Goal: Information Seeking & Learning: Learn about a topic

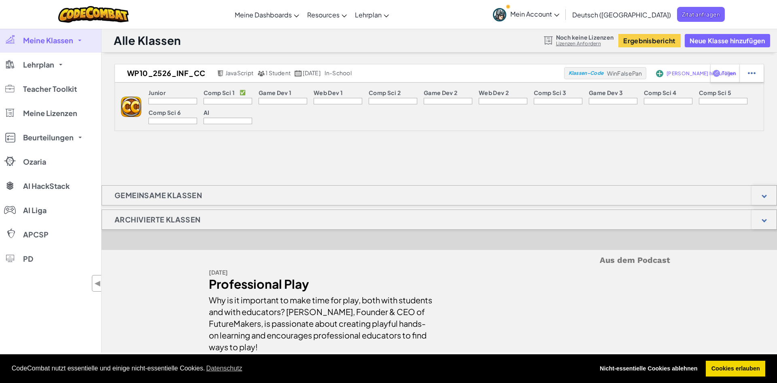
click at [517, 146] on div "WP10_2526_INF_CC JavaScript 1 Student September 15., 2025 in-school Klassen-Cod…" at bounding box center [439, 208] width 675 height 289
click at [244, 164] on div "WP10_2526_INF_CC JavaScript 1 Student September 15., 2025 in-school Klassen-Cod…" at bounding box center [439, 208] width 675 height 289
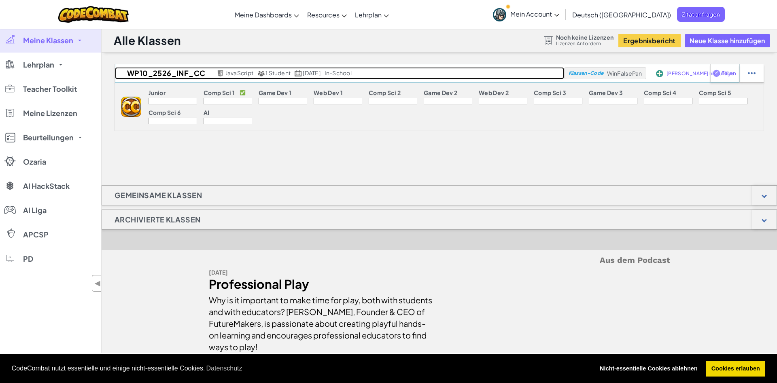
click at [279, 76] on span "1 Student" at bounding box center [277, 72] width 25 height 7
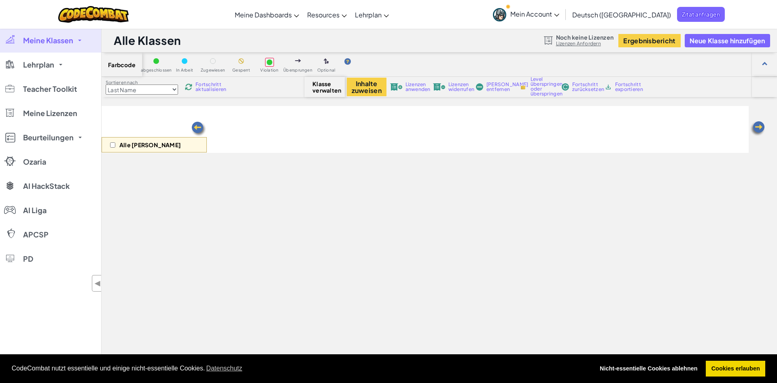
select select "560f1a9f22961295f9427742"
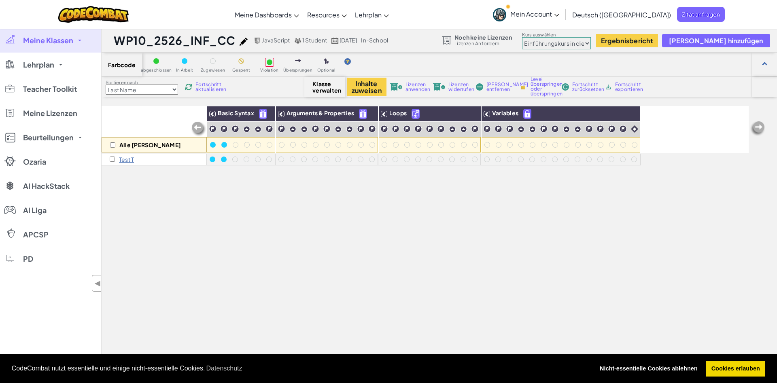
click at [216, 86] on span "Fortschritt aktualisieren" at bounding box center [210, 87] width 31 height 10
click at [214, 87] on span "Fortschritt aktualisieren" at bounding box center [210, 87] width 31 height 10
click at [232, 228] on div "Alle Schüler Basic Syntax Arguments & Properties Loops Variables Test T" at bounding box center [425, 277] width 647 height 343
click at [216, 88] on span "Fortschritt aktualisieren" at bounding box center [210, 87] width 31 height 10
click at [106, 85] on select "Last Name first Name Progress (High to Low) Progress (Low to Hight)" at bounding box center [142, 90] width 72 height 10
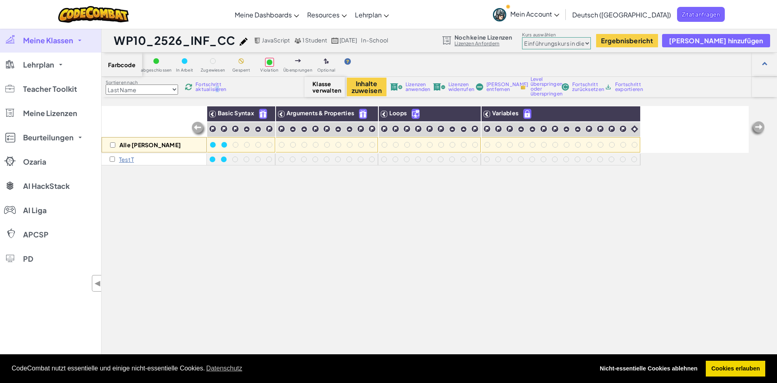
click at [174, 90] on select "Last Name first Name Progress (High to Low) Progress (Low to Hight)" at bounding box center [142, 90] width 72 height 10
click at [326, 88] on span "Klasse verwalten" at bounding box center [324, 87] width 24 height 13
click at [56, 42] on span "Meine Klassen" at bounding box center [48, 40] width 50 height 7
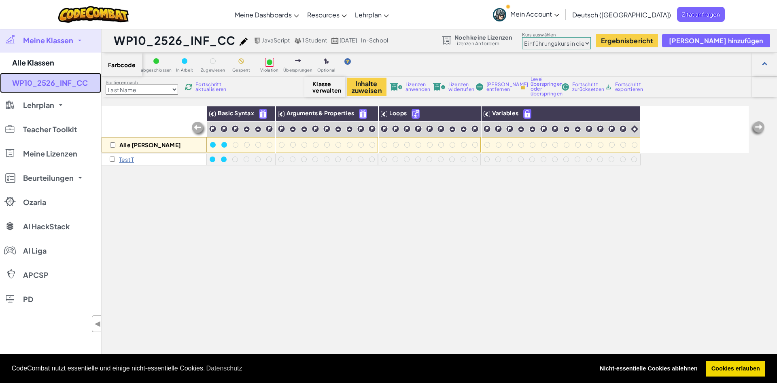
click at [48, 78] on link "WP10_2526_INF_CC" at bounding box center [50, 83] width 101 height 20
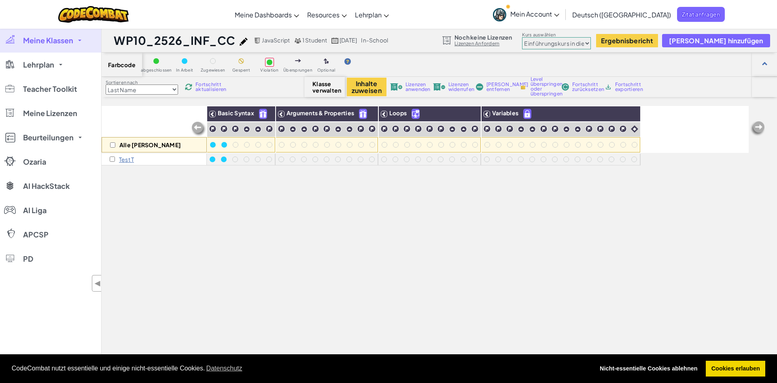
click at [286, 231] on div "Alle Schüler Basic Syntax Arguments & Properties Loops Variables Test T" at bounding box center [425, 277] width 647 height 343
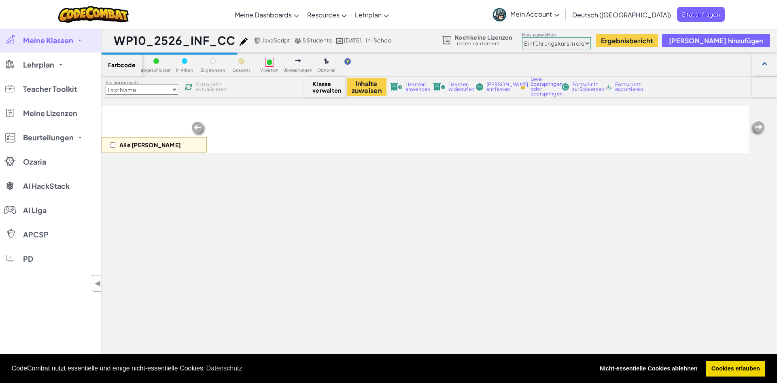
select select "560f1a9f22961295f9427742"
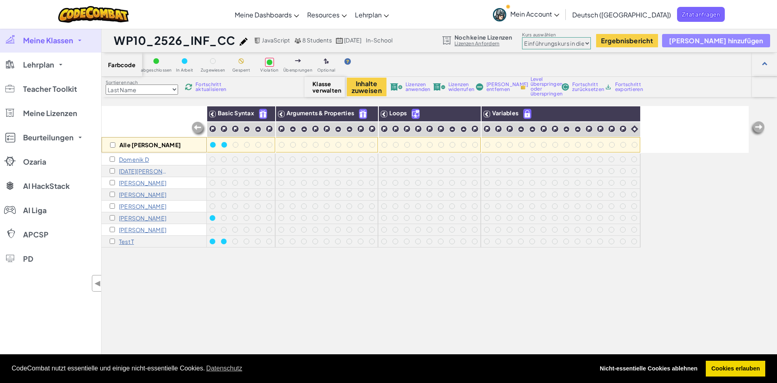
click at [726, 43] on span "[PERSON_NAME] hinzufügen" at bounding box center [716, 40] width 94 height 7
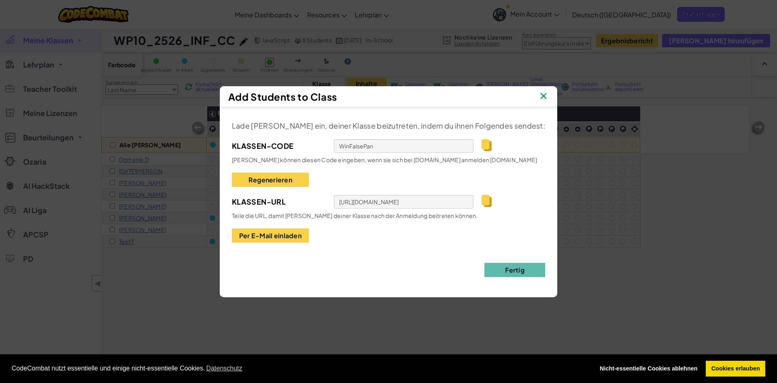
click at [538, 98] on img at bounding box center [543, 97] width 11 height 12
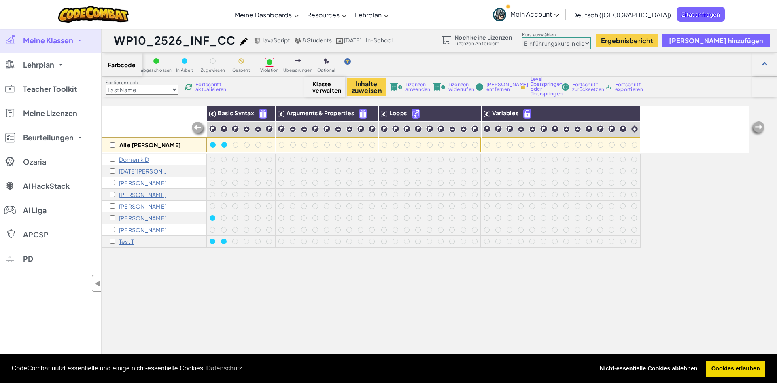
click at [49, 41] on span "Meine Klassen" at bounding box center [48, 40] width 50 height 7
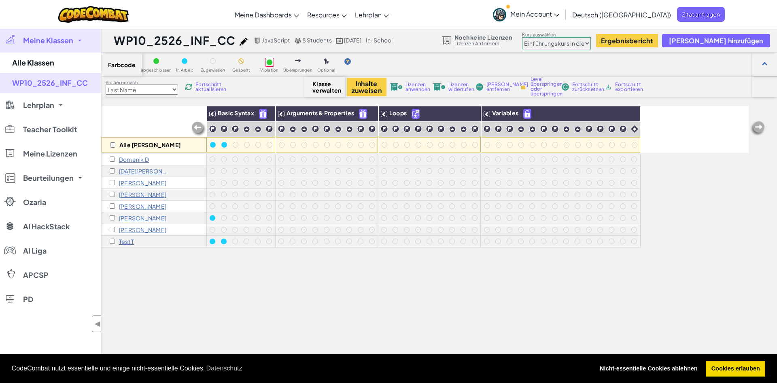
click at [210, 89] on span "Fortschritt aktualisieren" at bounding box center [210, 87] width 31 height 10
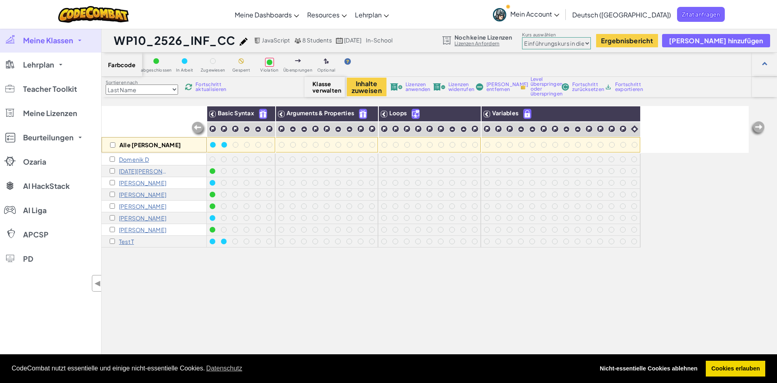
click at [47, 42] on span "Meine Klassen" at bounding box center [48, 40] width 50 height 7
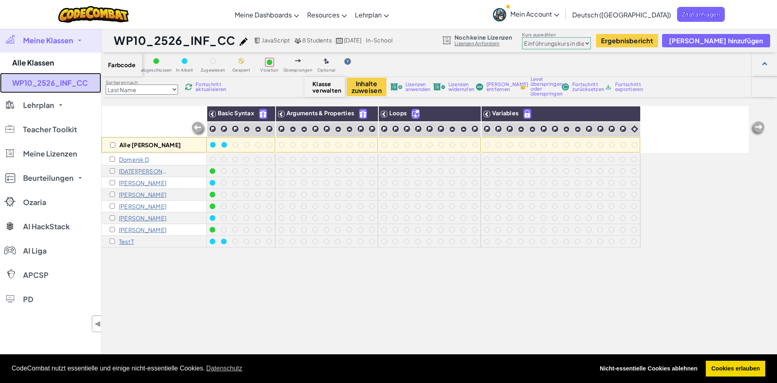
click at [34, 87] on link "WP10_2526_INF_CC" at bounding box center [50, 83] width 101 height 20
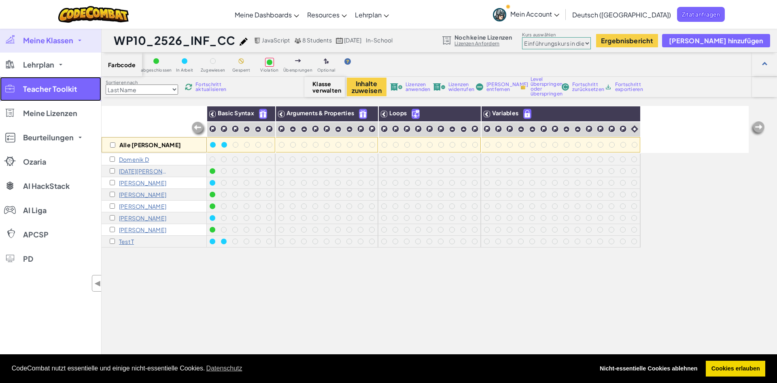
click at [42, 87] on span "Teacher Toolkit" at bounding box center [50, 88] width 54 height 7
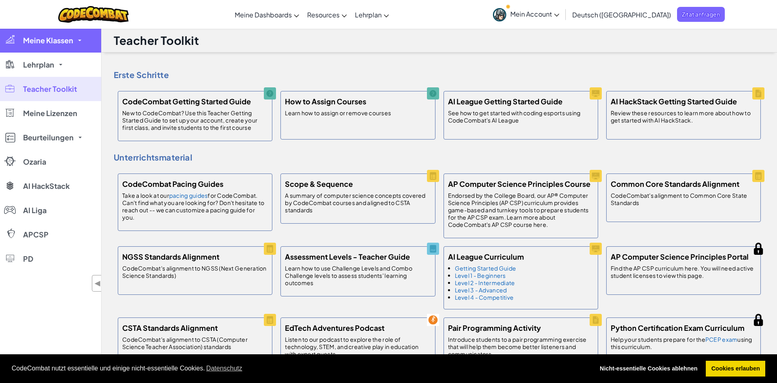
click at [54, 40] on span "Meine Klassen" at bounding box center [48, 40] width 50 height 7
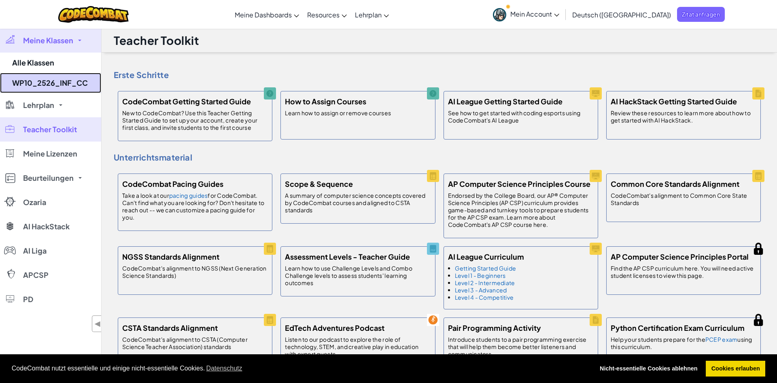
click at [34, 85] on link "WP10_2526_INF_CC" at bounding box center [50, 83] width 101 height 20
select select "560f1a9f22961295f9427742"
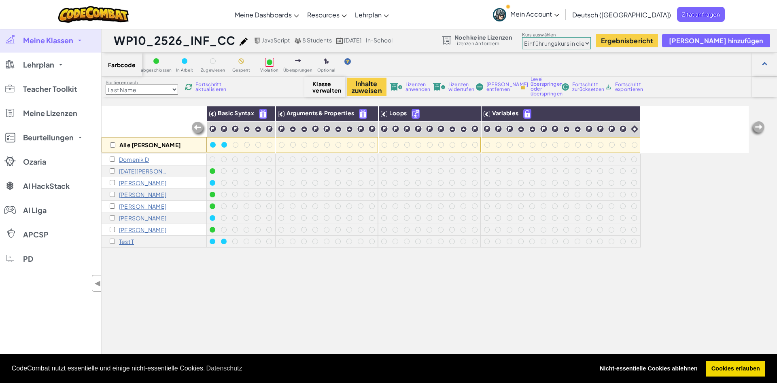
click at [131, 263] on div "Alle Schüler Basic Syntax Arguments & Properties Loops Variables Domenik D Noel…" at bounding box center [425, 277] width 647 height 343
click at [113, 145] on input "checkbox" at bounding box center [112, 144] width 5 height 5
checkbox input "true"
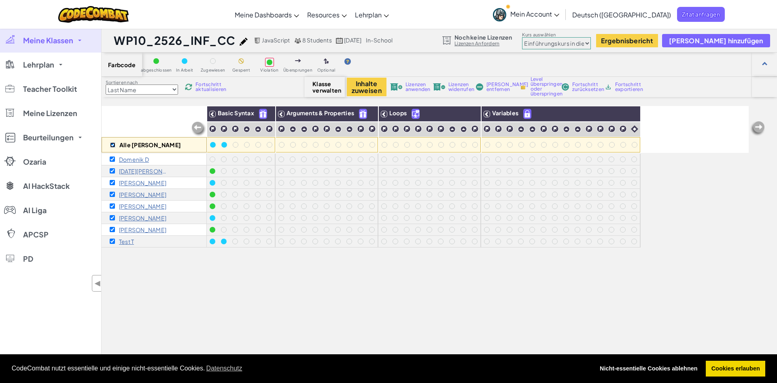
checkbox input "true"
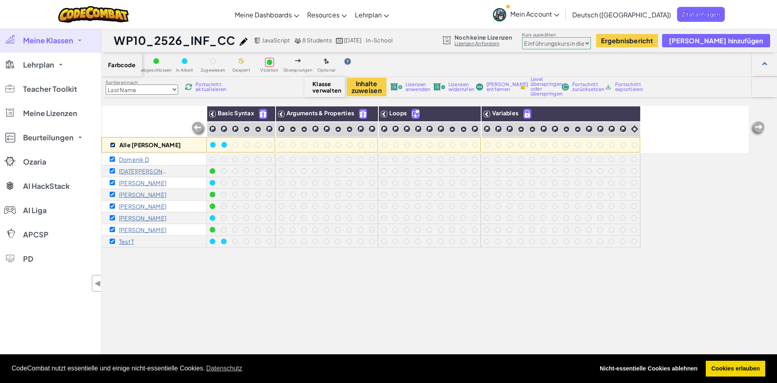
checkbox input "true"
click at [113, 145] on input "checkbox" at bounding box center [112, 144] width 5 height 5
checkbox input "false"
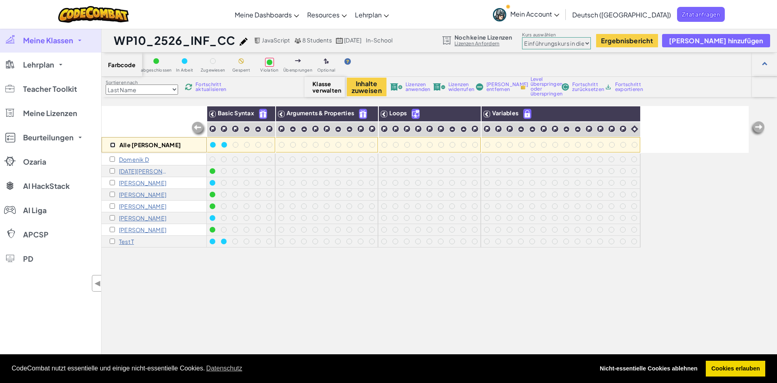
checkbox input "false"
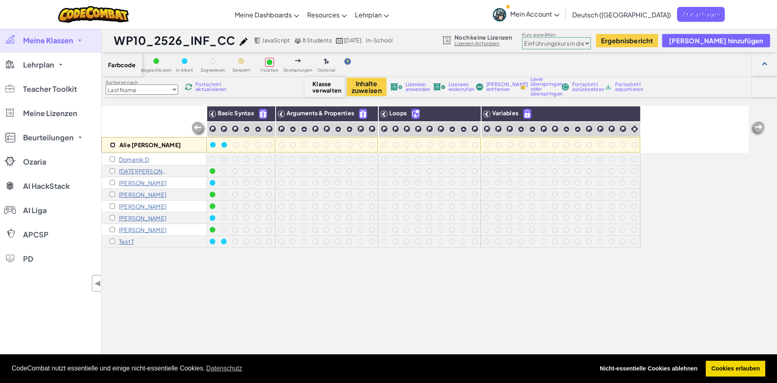
checkbox input "false"
click at [179, 290] on div "Alle Schüler Basic Syntax Arguments & Properties Loops Variables Domenik D Noel…" at bounding box center [425, 277] width 647 height 343
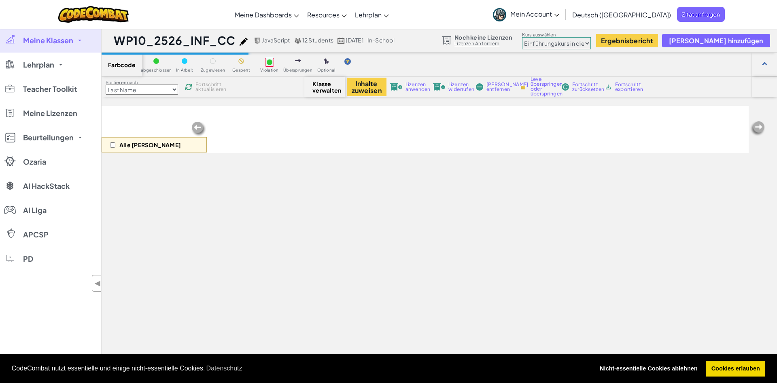
select select "560f1a9f22961295f9427742"
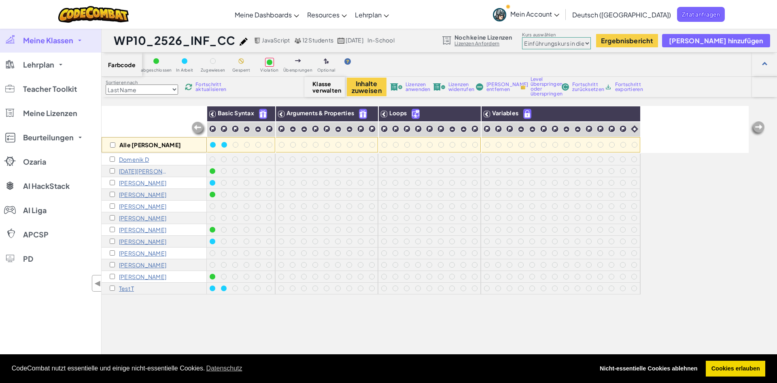
click at [213, 83] on span "Fortschritt aktualisieren" at bounding box center [210, 87] width 31 height 10
click at [204, 90] on span "Fortschritt aktualisieren" at bounding box center [210, 87] width 31 height 10
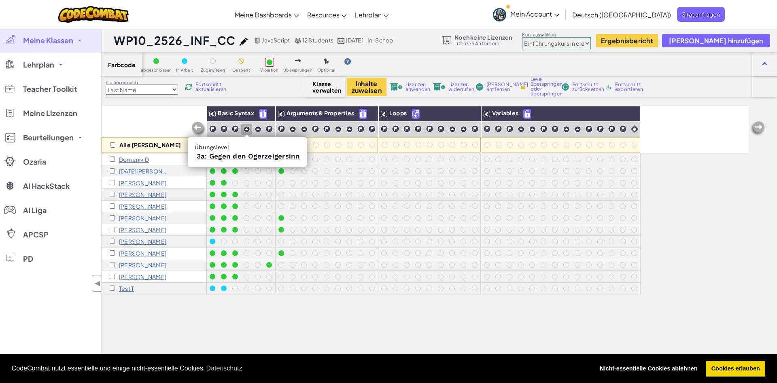
click at [246, 129] on img at bounding box center [246, 129] width 7 height 7
click at [248, 128] on img at bounding box center [246, 129] width 7 height 7
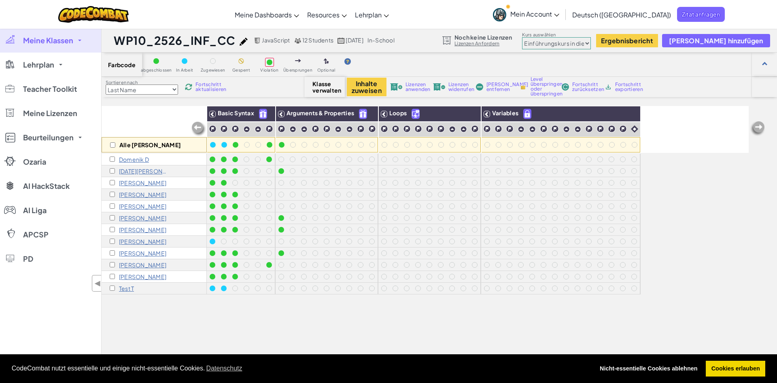
click at [418, 89] on span "Lizenzen anwenden" at bounding box center [417, 87] width 25 height 10
click at [282, 311] on div "Alle [PERSON_NAME] Basic Syntax Arguments & Properties Loops Variables [PERSON_…" at bounding box center [425, 277] width 647 height 343
click at [503, 45] on link "Lizenzen Anfordern" at bounding box center [482, 43] width 57 height 6
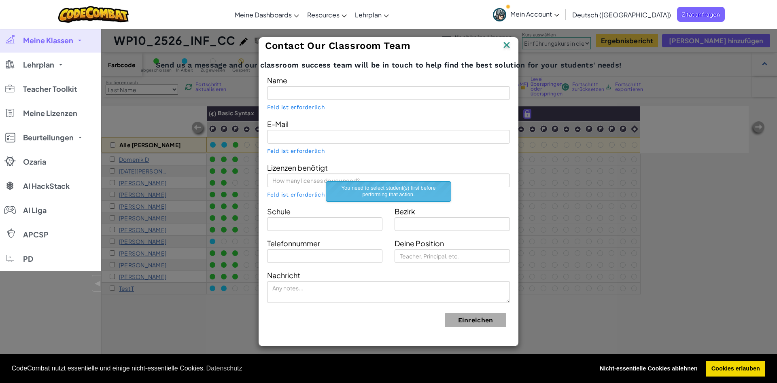
type input "StoehrSoeren"
type input "stoehrsoeren@gmx.de"
type input "BOS Kirchmöser"
type input "Brandenburg an der Havel"
type input "01732792445"
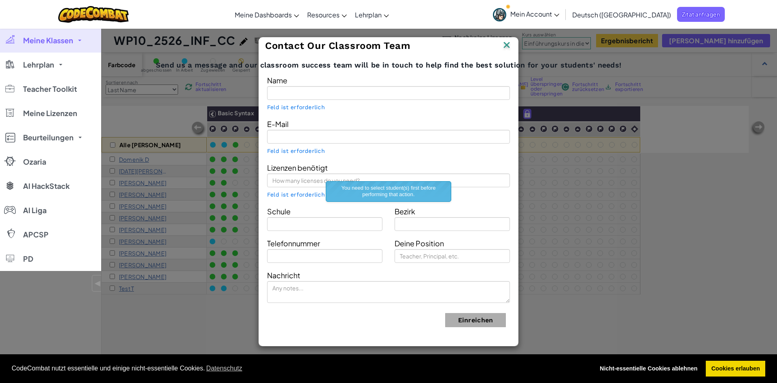
type input "Teacher"
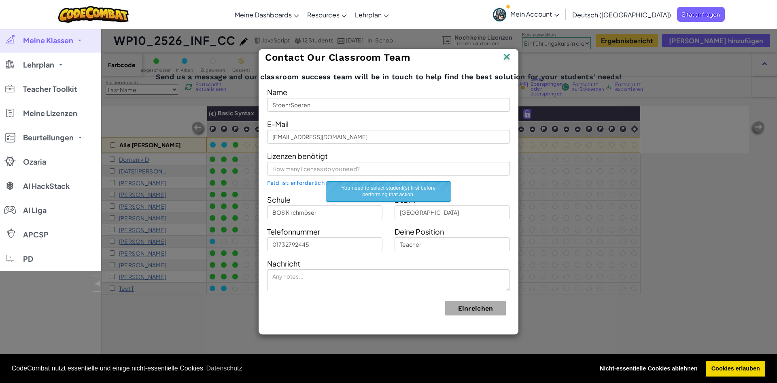
click at [504, 56] on img at bounding box center [506, 57] width 11 height 12
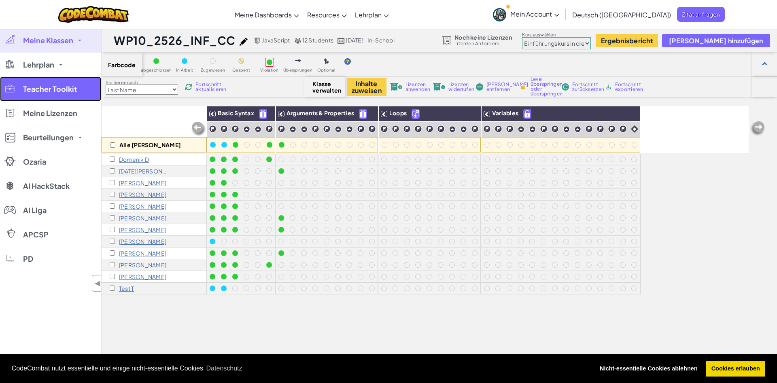
click at [58, 90] on span "Teacher Toolkit" at bounding box center [50, 88] width 54 height 7
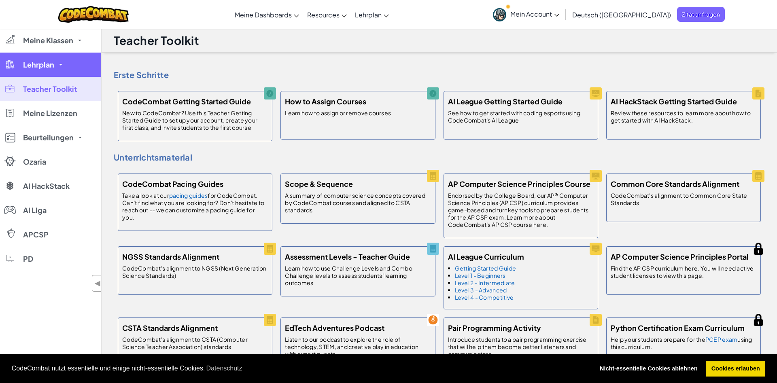
click at [67, 66] on link "Lehrplan" at bounding box center [50, 65] width 101 height 24
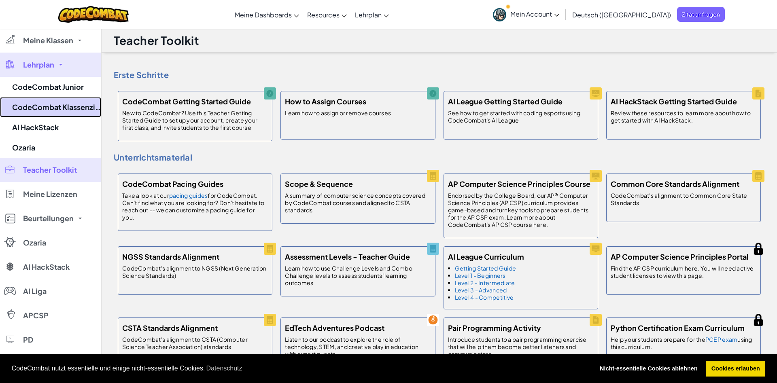
click at [45, 108] on link "CodeCombat Klassenzimmer" at bounding box center [50, 107] width 101 height 20
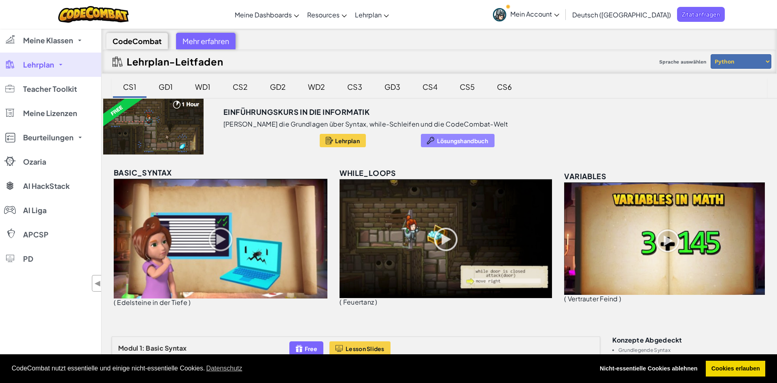
click at [439, 140] on span "Lösungshandbuch" at bounding box center [462, 141] width 51 height 6
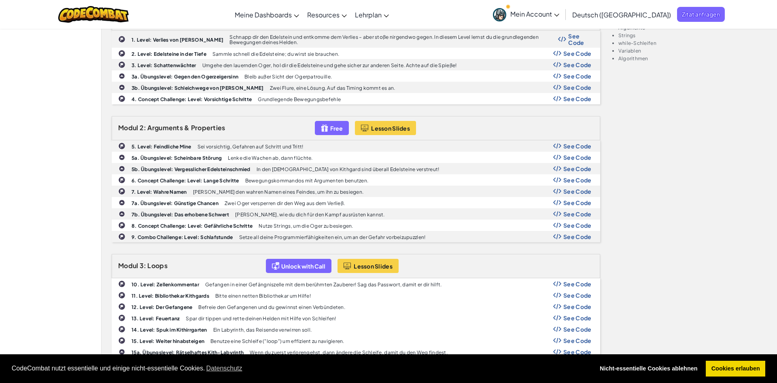
scroll to position [83, 0]
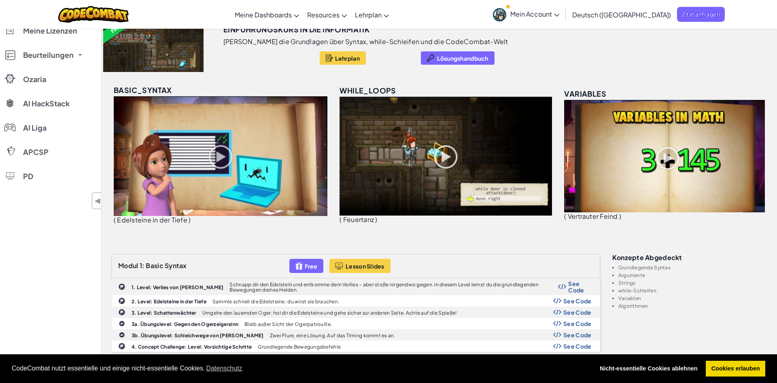
drag, startPoint x: 105, startPoint y: 127, endPoint x: 100, endPoint y: 199, distance: 72.5
click at [109, 148] on div "Einführungskurs in die Informatik Lerne die Grundlagen über Syntax, while-Schle…" at bounding box center [439, 123] width 675 height 214
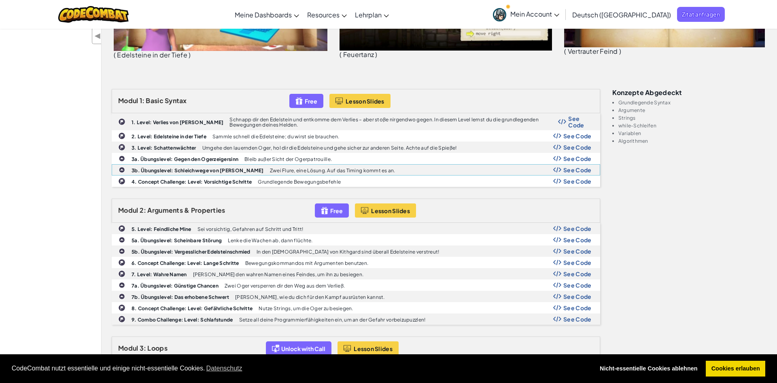
scroll to position [0, 0]
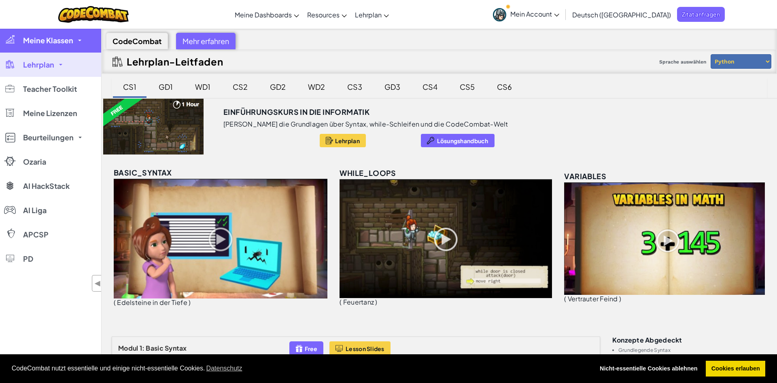
click at [54, 47] on link "Meine Klassen" at bounding box center [50, 40] width 101 height 24
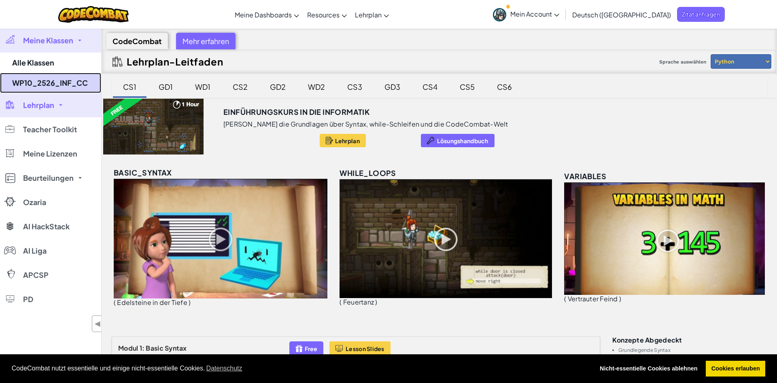
click at [39, 87] on link "WP10_2526_INF_CC" at bounding box center [50, 83] width 101 height 20
select select "560f1a9f22961295f9427742"
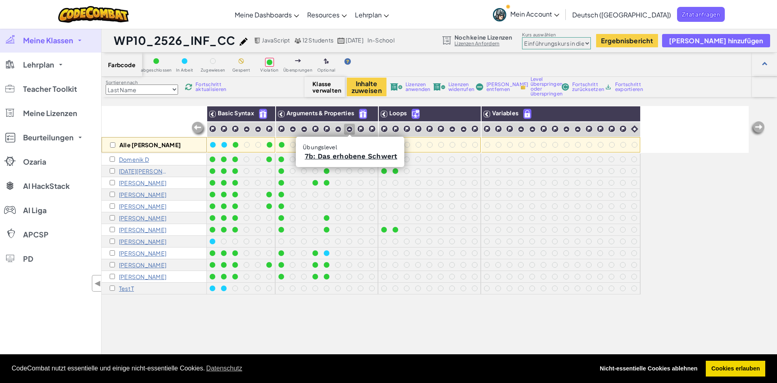
click at [350, 130] on img at bounding box center [349, 129] width 7 height 7
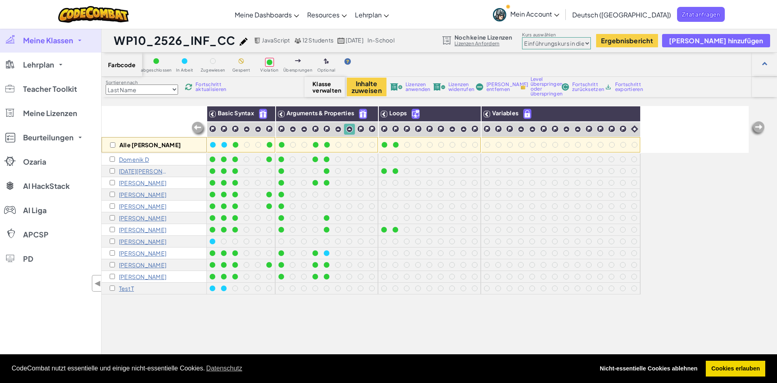
click at [349, 131] on img at bounding box center [349, 129] width 7 height 7
click at [347, 172] on div at bounding box center [349, 171] width 6 height 6
click at [350, 172] on div at bounding box center [349, 171] width 6 height 6
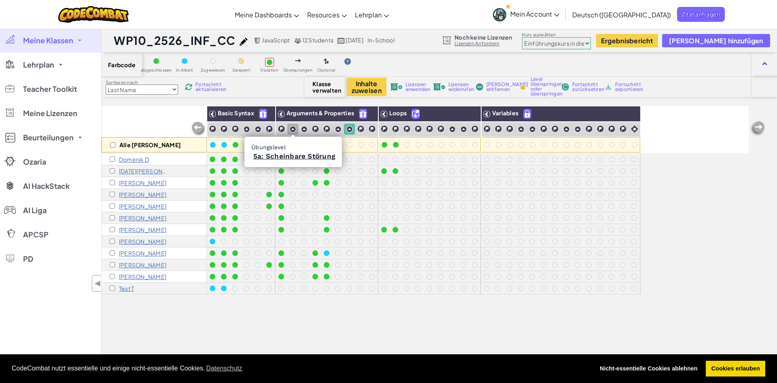
click at [292, 130] on img at bounding box center [292, 129] width 7 height 7
click at [116, 146] on div "Alle [PERSON_NAME]" at bounding box center [154, 144] width 105 height 15
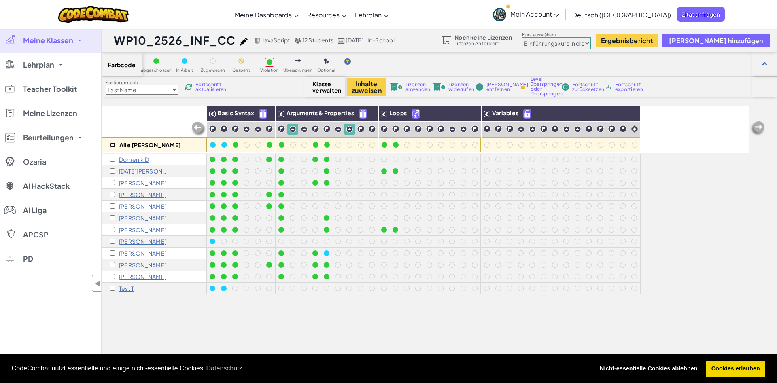
click at [114, 144] on input "checkbox" at bounding box center [112, 144] width 5 height 5
checkbox input "true"
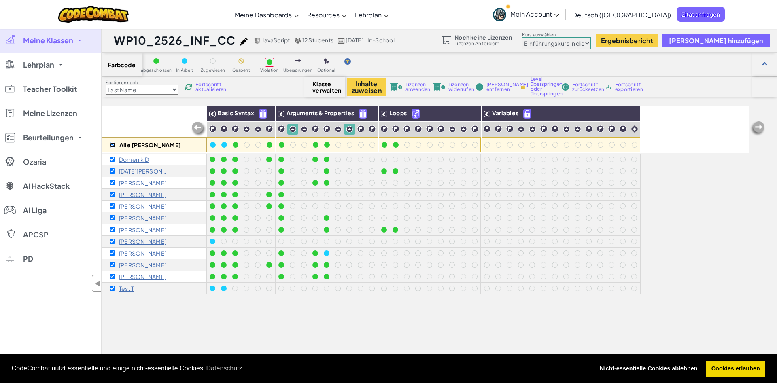
checkbox input "true"
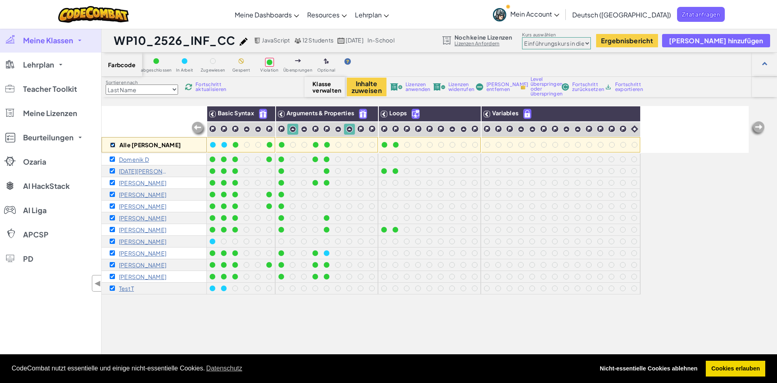
checkbox input "true"
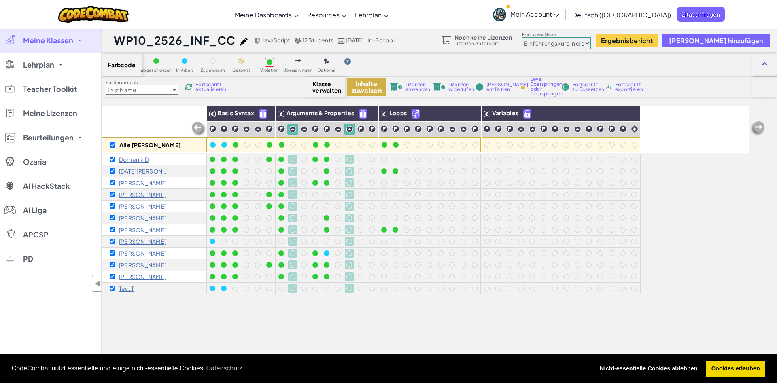
click at [369, 88] on button "Inhalte zuweisen" at bounding box center [367, 87] width 40 height 19
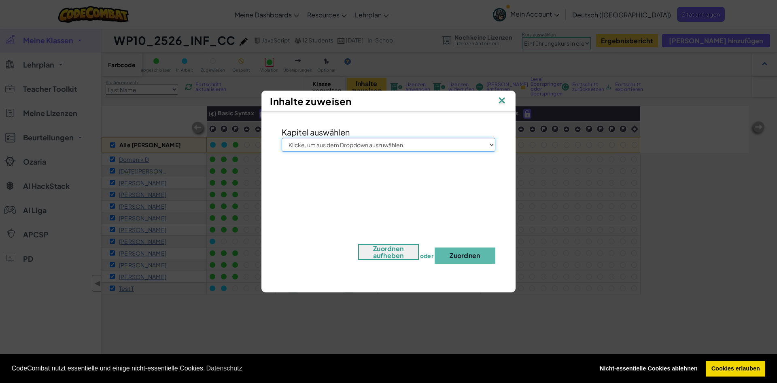
click at [282, 138] on select "Klicke, um aus dem Dropdown auszuwählen. Junior Einführungskurs in die Informat…" at bounding box center [389, 145] width 214 height 14
click at [362, 145] on select "Klicke, um aus dem Dropdown auszuwählen. Junior Einführungskurs in die Informat…" at bounding box center [389, 145] width 214 height 14
click at [500, 97] on img at bounding box center [501, 101] width 11 height 12
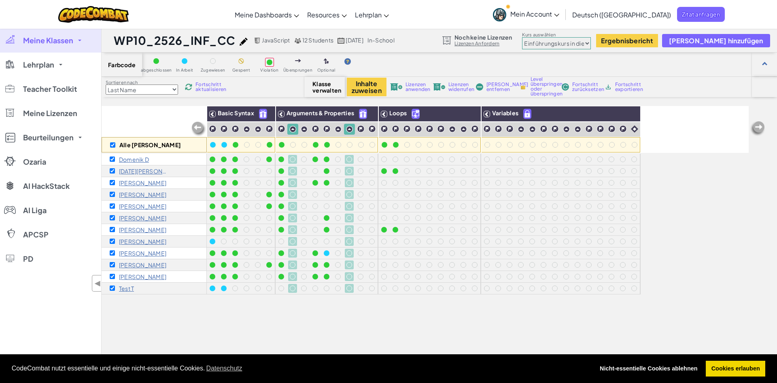
click at [208, 84] on span "Fortschritt aktualisieren" at bounding box center [210, 87] width 31 height 10
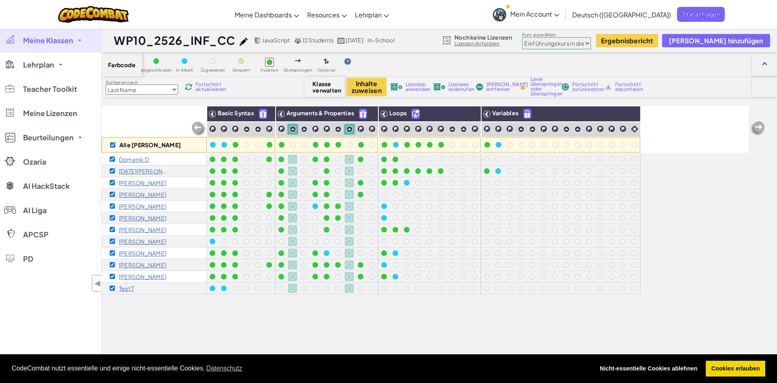
click at [762, 128] on img at bounding box center [757, 129] width 16 height 16
click at [98, 284] on span "◀" at bounding box center [97, 284] width 7 height 12
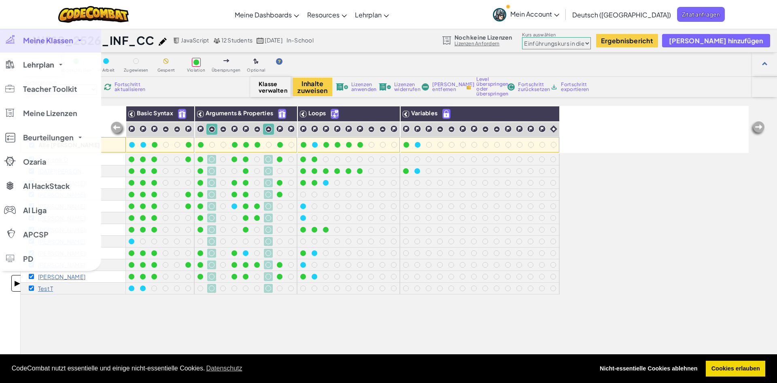
click at [14, 283] on span "▶" at bounding box center [17, 284] width 7 height 12
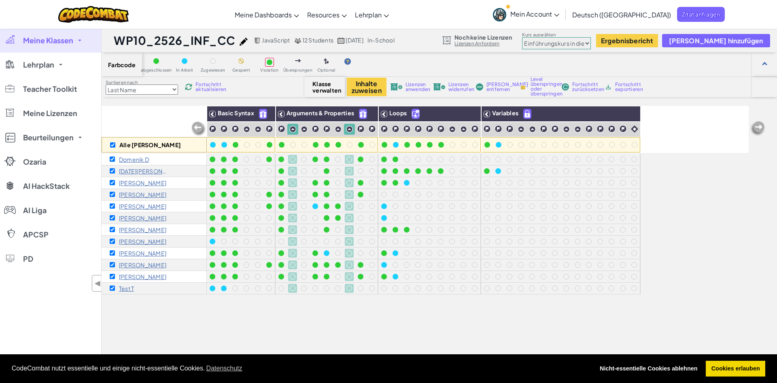
click at [697, 184] on div "Alle [PERSON_NAME] Basic Syntax Arguments & Properties Loops Variables [PERSON_…" at bounding box center [425, 277] width 647 height 343
click at [39, 116] on span "Meine Lizenzen" at bounding box center [50, 113] width 54 height 7
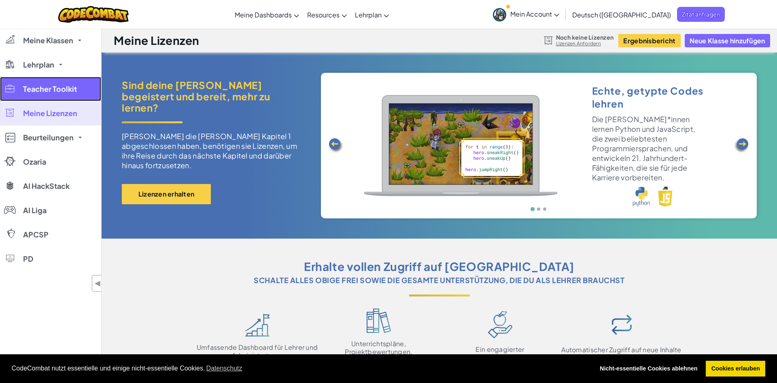
click at [58, 90] on span "Teacher Toolkit" at bounding box center [50, 88] width 54 height 7
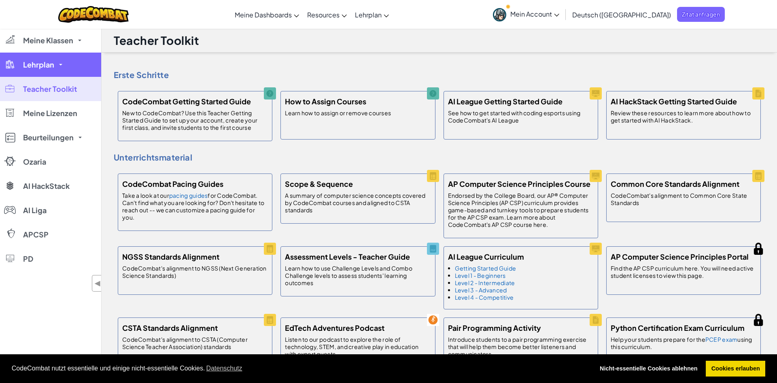
click at [50, 65] on span "Lehrplan" at bounding box center [38, 64] width 31 height 7
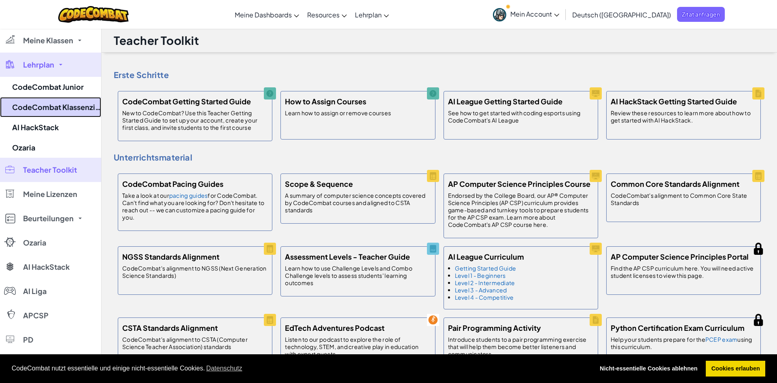
click at [63, 106] on link "CodeCombat Klassenzimmer" at bounding box center [50, 107] width 101 height 20
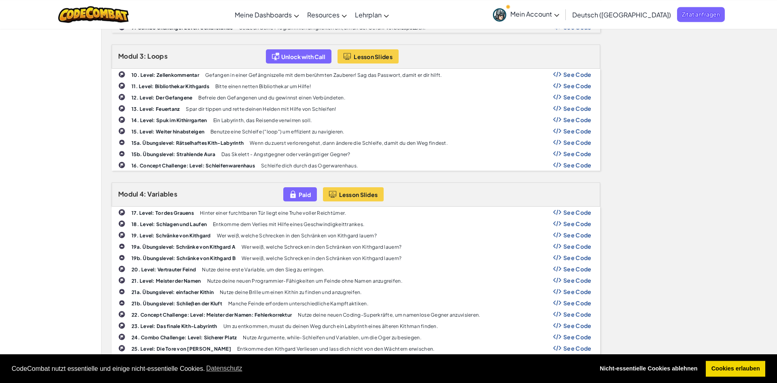
scroll to position [619, 0]
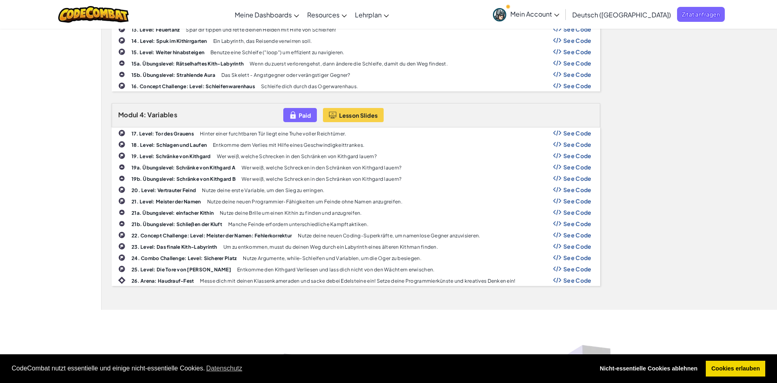
click at [573, 258] on span "See Code" at bounding box center [577, 257] width 28 height 6
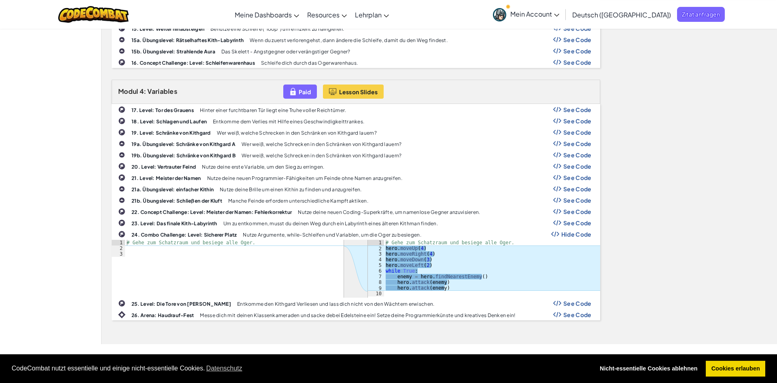
scroll to position [701, 0]
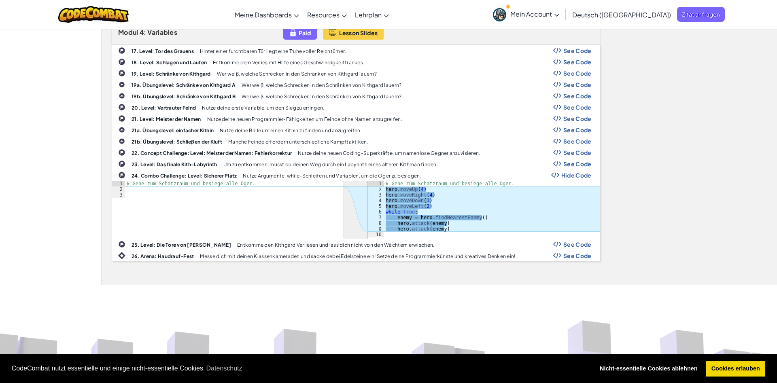
click at [567, 178] on span "Hide Code" at bounding box center [576, 175] width 30 height 6
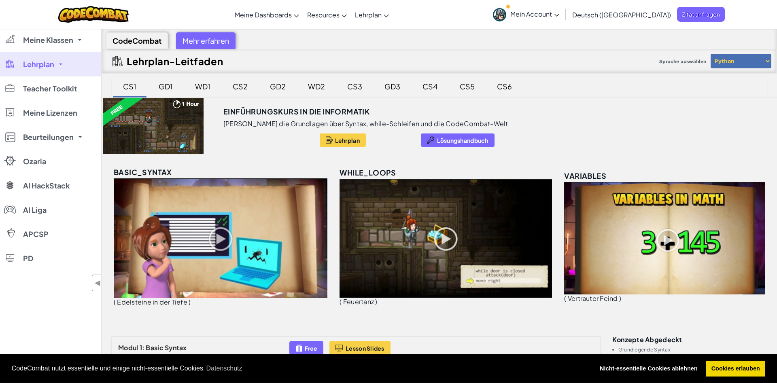
scroll to position [0, 0]
click at [169, 86] on div "GD1" at bounding box center [165, 86] width 30 height 19
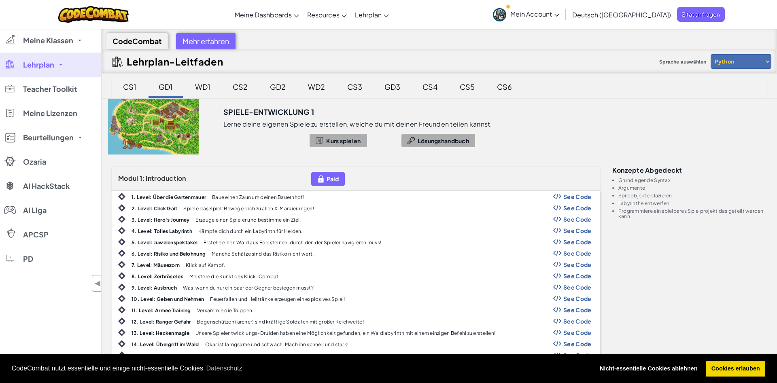
click at [207, 88] on div "WD1" at bounding box center [203, 86] width 32 height 19
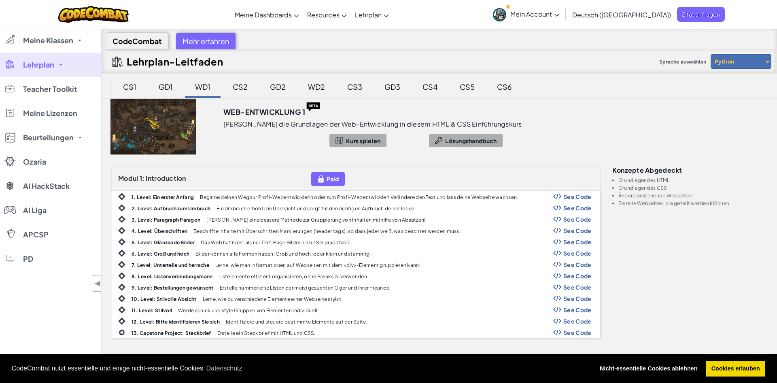
click at [574, 197] on span "See Code" at bounding box center [577, 196] width 28 height 6
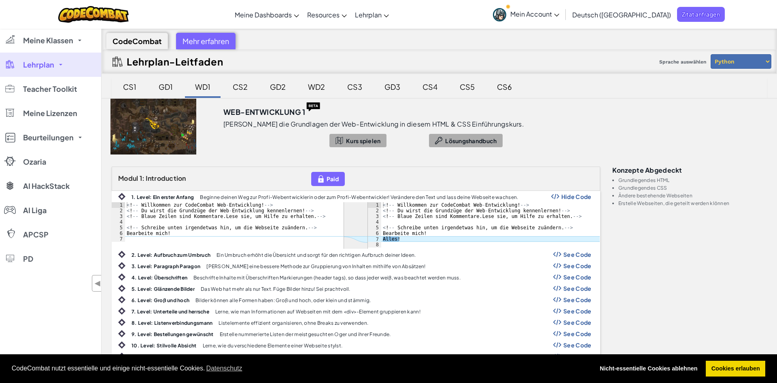
click at [574, 197] on span "Hide Code" at bounding box center [576, 196] width 30 height 6
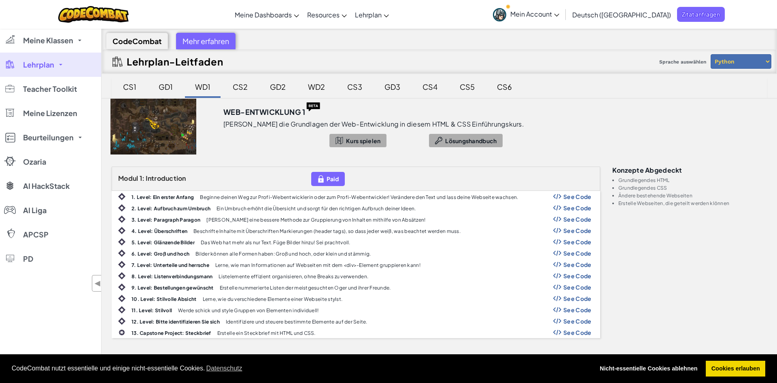
click at [237, 90] on div "CS2" at bounding box center [240, 86] width 31 height 19
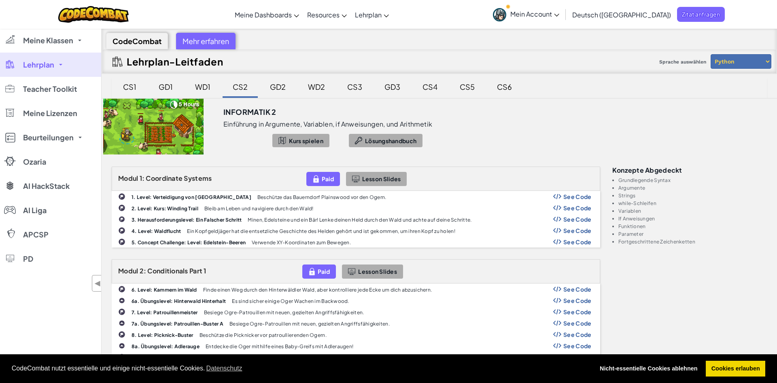
click at [281, 89] on div "GD2" at bounding box center [278, 86] width 32 height 19
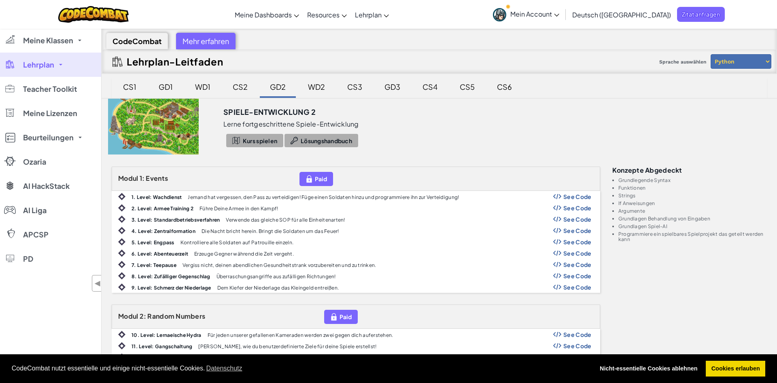
click at [333, 91] on div "WD2" at bounding box center [316, 87] width 37 height 21
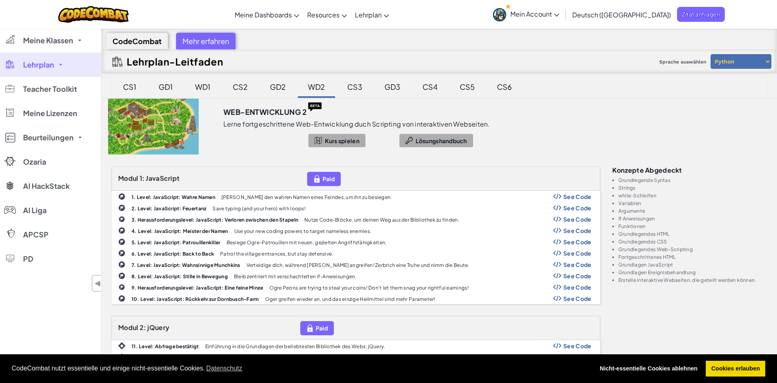
click at [353, 90] on div "CS3" at bounding box center [354, 86] width 31 height 19
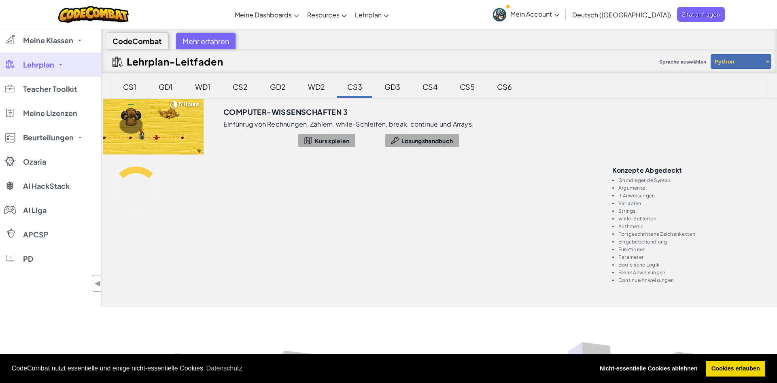
click at [389, 83] on div "GD3" at bounding box center [392, 86] width 32 height 19
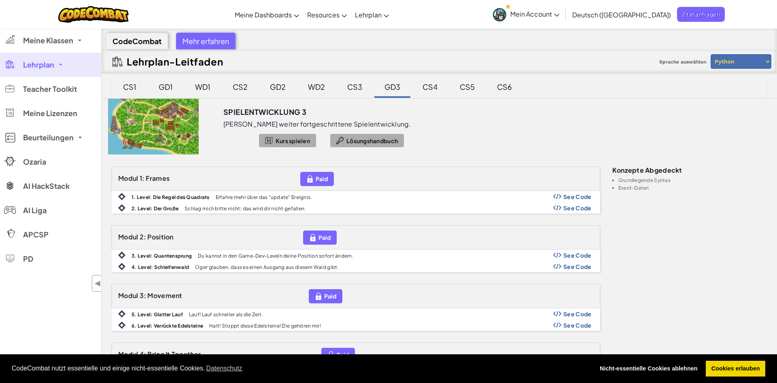
click at [419, 83] on div "CS4" at bounding box center [429, 86] width 31 height 19
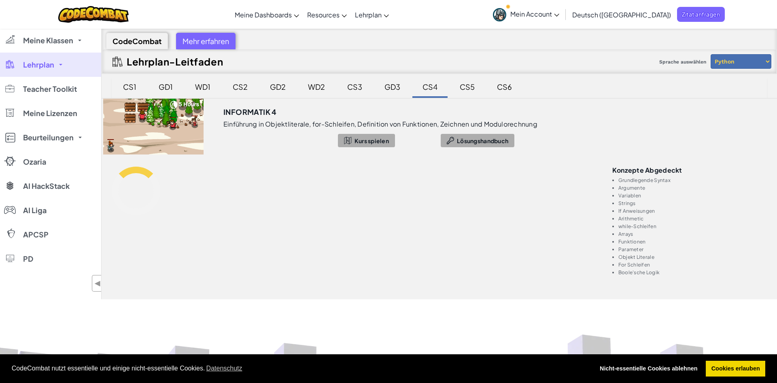
click at [477, 89] on div "CS5" at bounding box center [466, 86] width 31 height 19
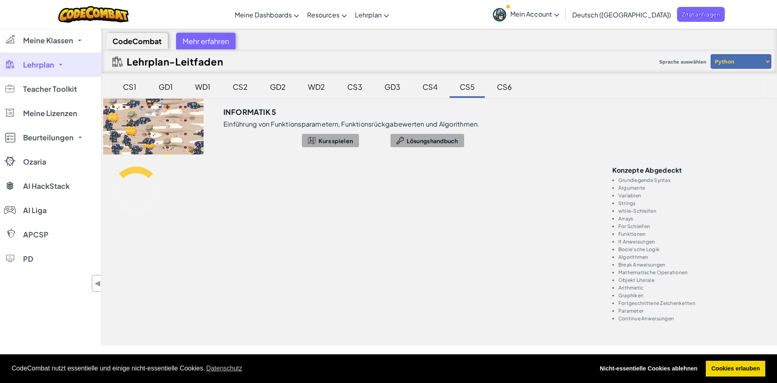
click at [509, 84] on div "CS6" at bounding box center [504, 86] width 31 height 19
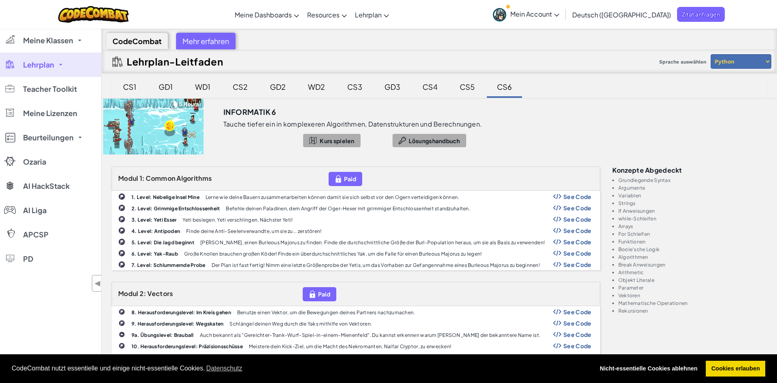
click at [130, 84] on div "CS1" at bounding box center [130, 86] width 30 height 19
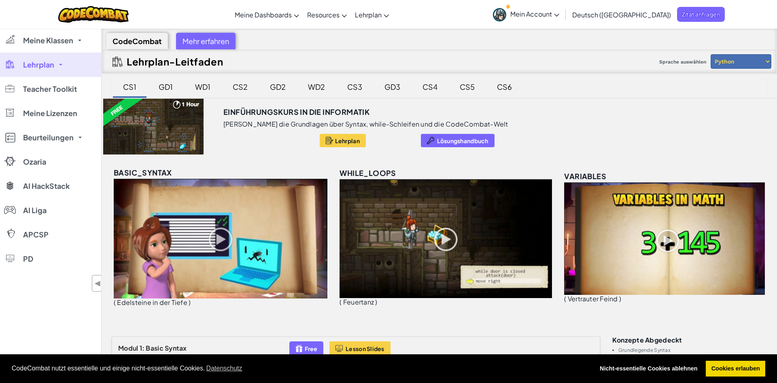
click at [127, 87] on div "CS1" at bounding box center [130, 86] width 30 height 19
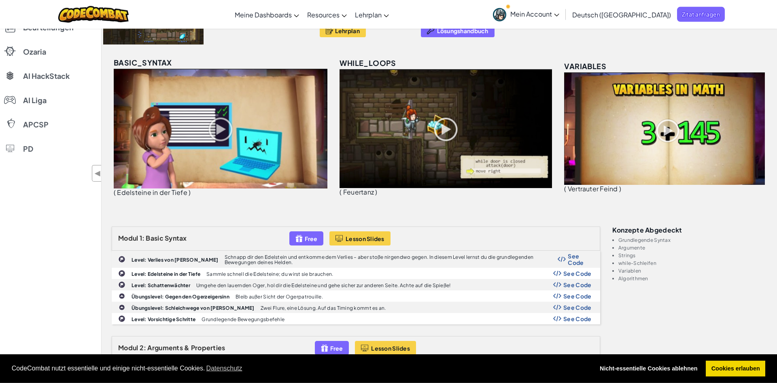
scroll to position [41, 0]
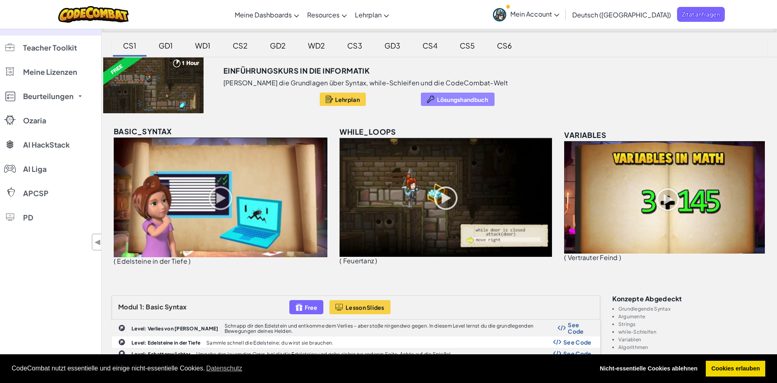
click at [421, 95] on button "Lösungshandbuch" at bounding box center [458, 99] width 74 height 13
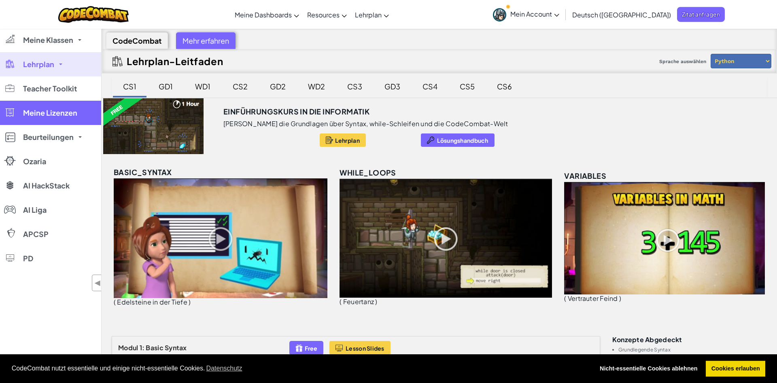
scroll to position [0, 0]
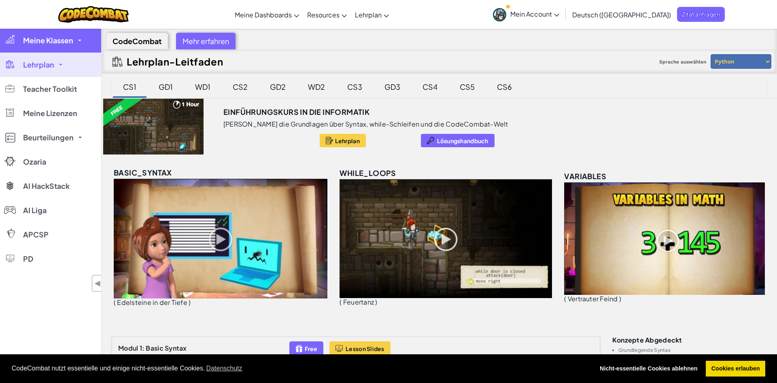
click at [64, 51] on link "Meine Klassen" at bounding box center [50, 40] width 101 height 24
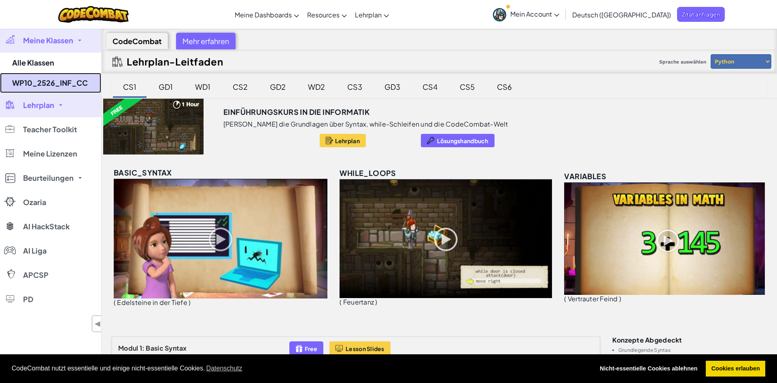
click at [68, 89] on link "WP10_2526_INF_CC" at bounding box center [50, 83] width 101 height 20
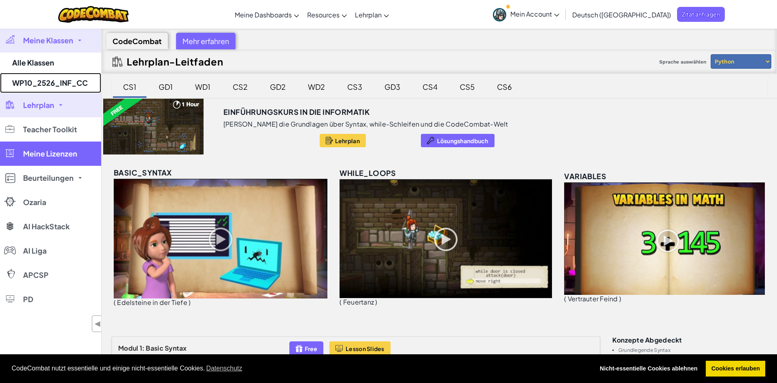
select select "560f1a9f22961295f9427742"
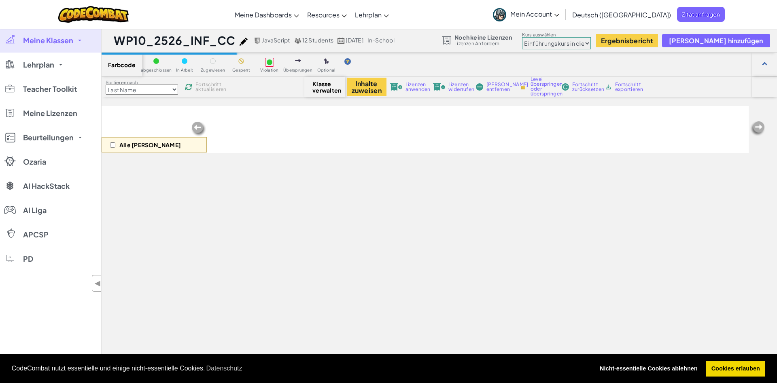
select select "560f1a9f22961295f9427742"
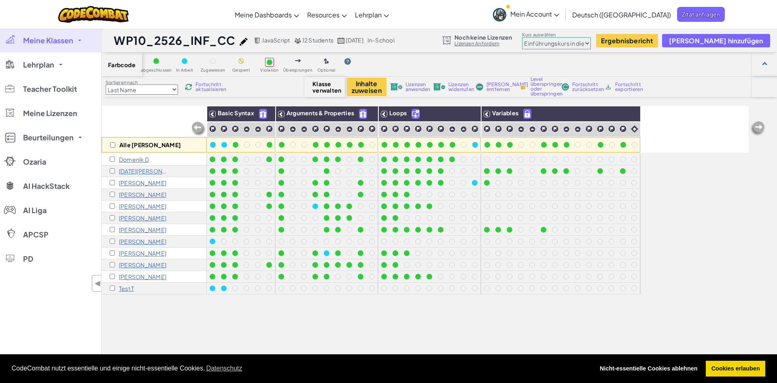
click at [717, 240] on div "Alle [PERSON_NAME] Basic Syntax Arguments & Properties Loops Variables [PERSON_…" at bounding box center [425, 277] width 647 height 343
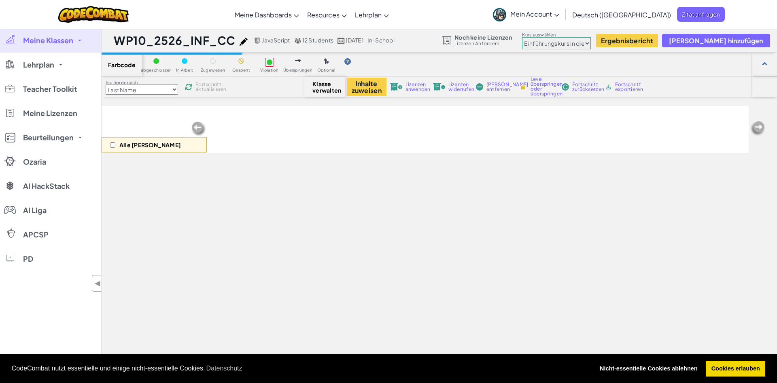
select select "560f1a9f22961295f9427742"
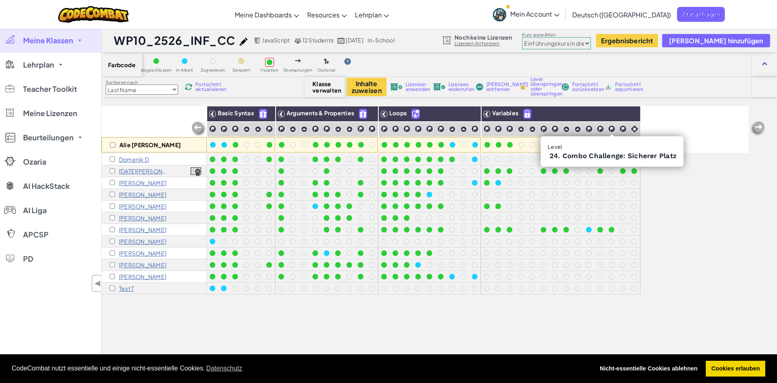
click at [707, 250] on div "Alle [PERSON_NAME] Basic Syntax Arguments & Properties Loops Variables [PERSON_…" at bounding box center [425, 277] width 647 height 343
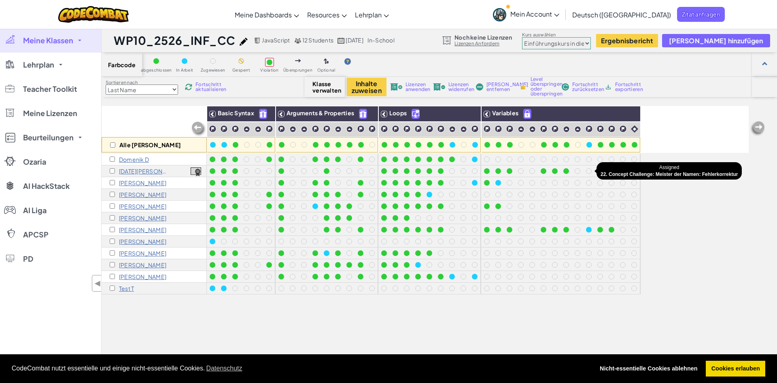
click at [589, 170] on div at bounding box center [589, 171] width 6 height 6
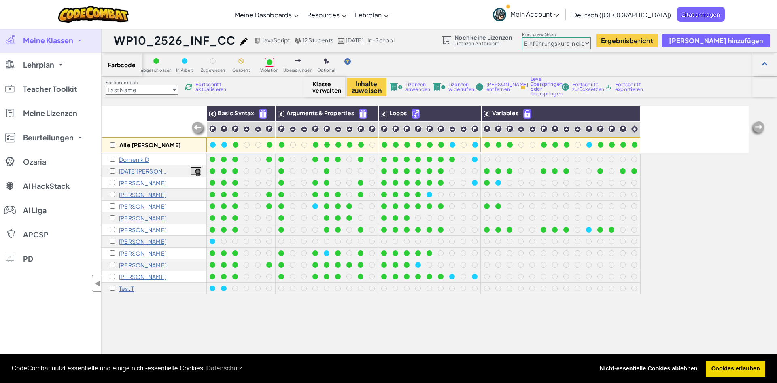
click at [589, 171] on div at bounding box center [589, 171] width 6 height 6
click at [588, 171] on div at bounding box center [589, 171] width 6 height 6
click at [600, 169] on div at bounding box center [600, 171] width 6 height 6
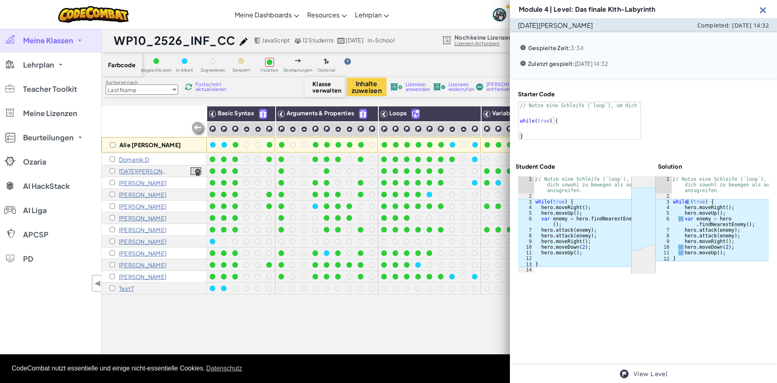
click at [761, 10] on img at bounding box center [763, 10] width 10 height 10
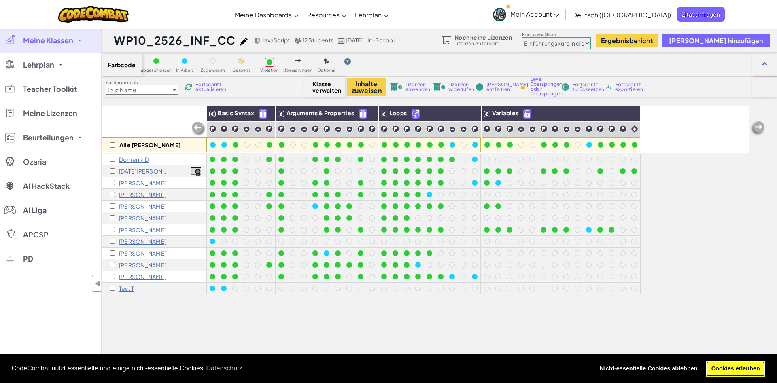
click at [722, 366] on link "Cookies erlauben" at bounding box center [734, 369] width 59 height 16
